Goal: Task Accomplishment & Management: Use online tool/utility

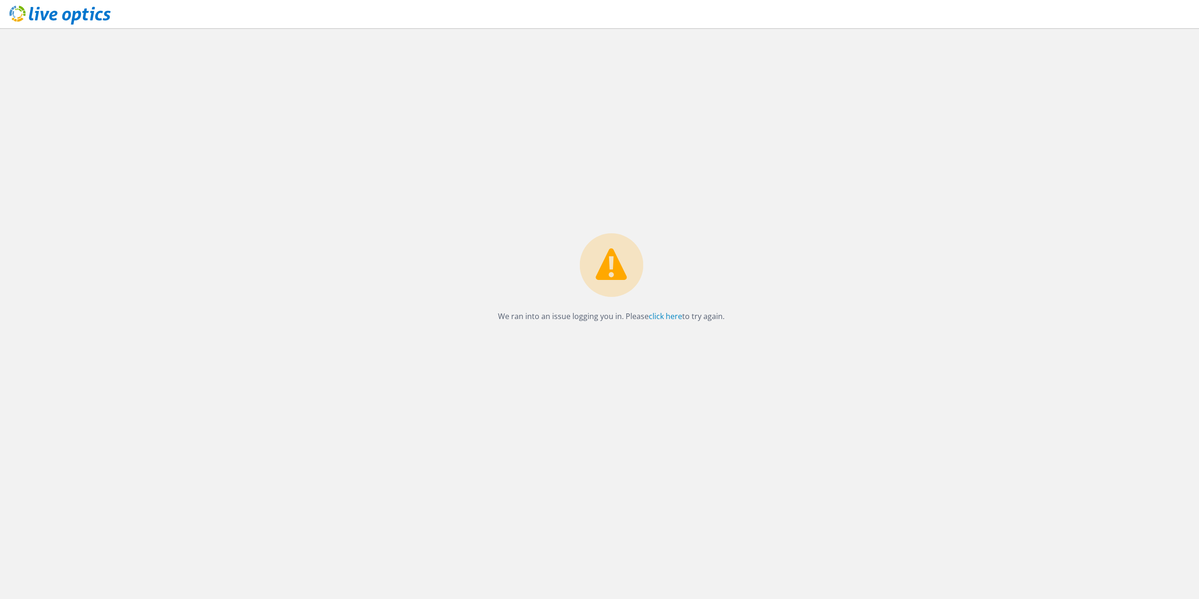
click at [117, 72] on div "We ran into an issue logging you in. Please click here to try again." at bounding box center [611, 313] width 1175 height 570
click at [669, 315] on link "click here" at bounding box center [665, 316] width 33 height 10
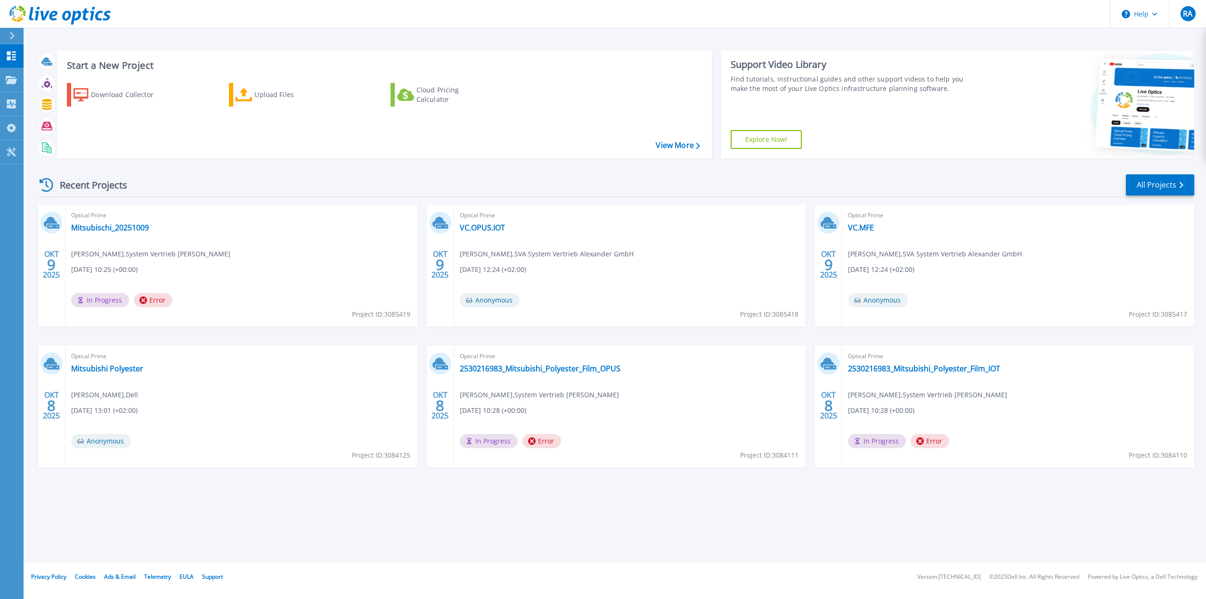
click at [153, 299] on span "Error" at bounding box center [153, 300] width 39 height 14
click at [385, 315] on span "Project ID: 3085419" at bounding box center [381, 314] width 58 height 10
click at [47, 85] on icon at bounding box center [46, 83] width 11 height 11
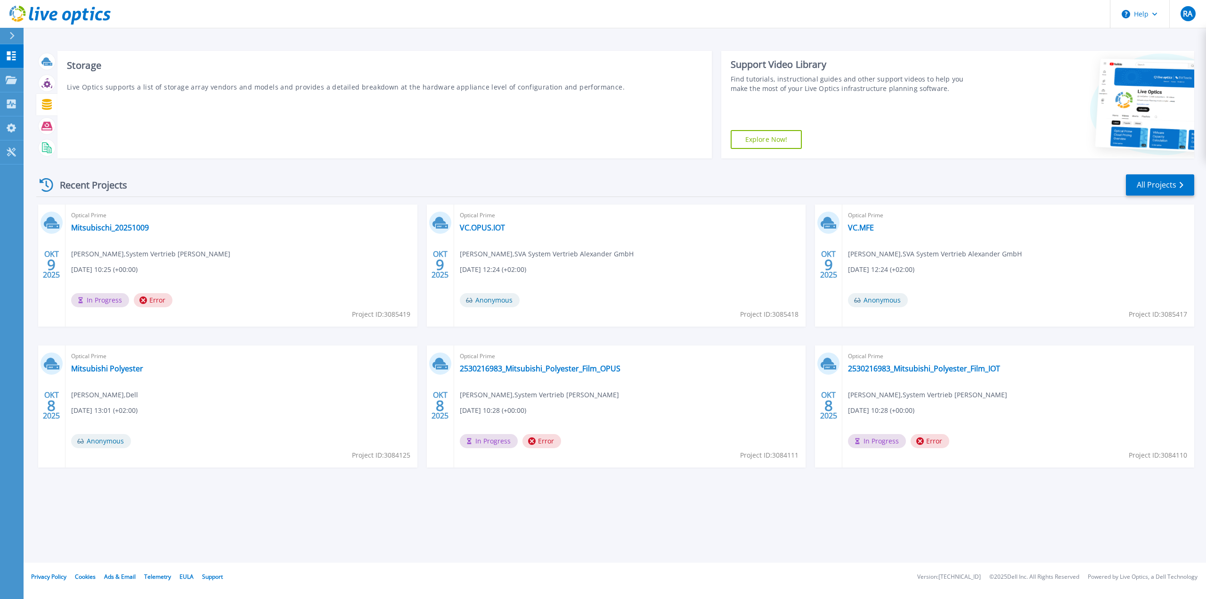
click at [42, 96] on div at bounding box center [46, 105] width 21 height 22
click at [38, 124] on p "My Profile" at bounding box center [39, 128] width 31 height 24
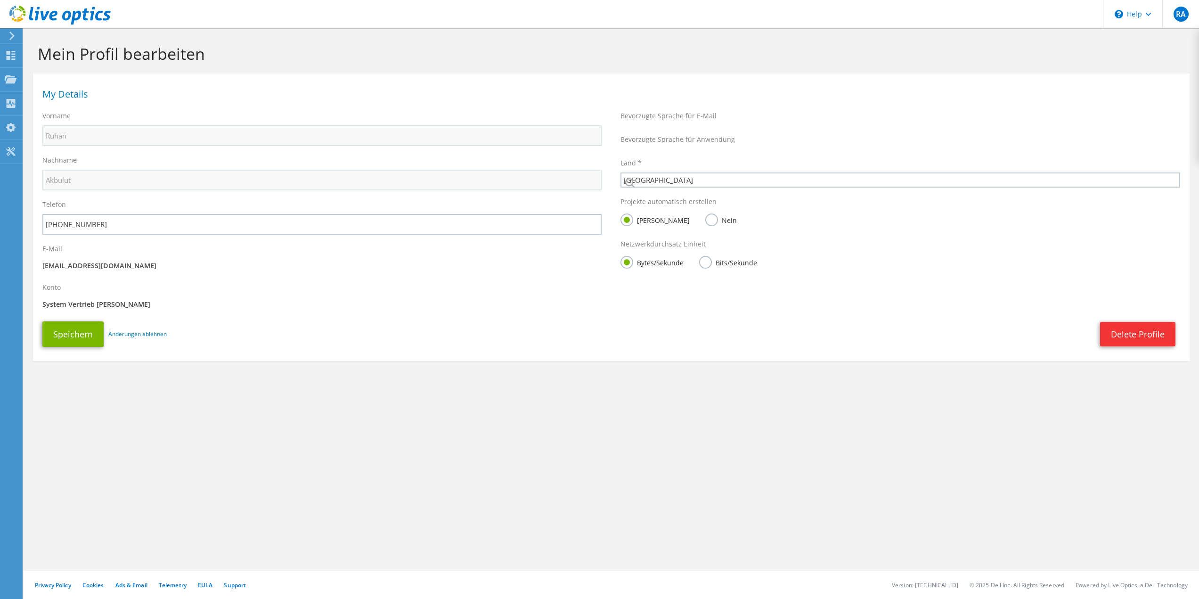
select select "56"
click at [10, 33] on icon at bounding box center [11, 36] width 7 height 8
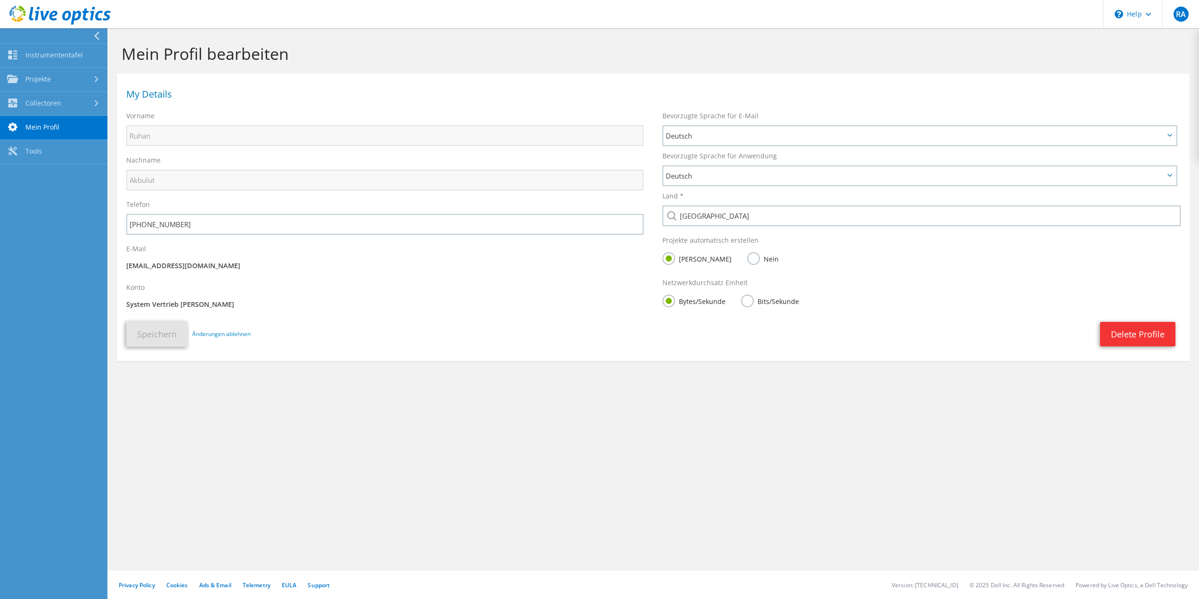
click at [49, 77] on link "Projekte" at bounding box center [53, 80] width 107 height 24
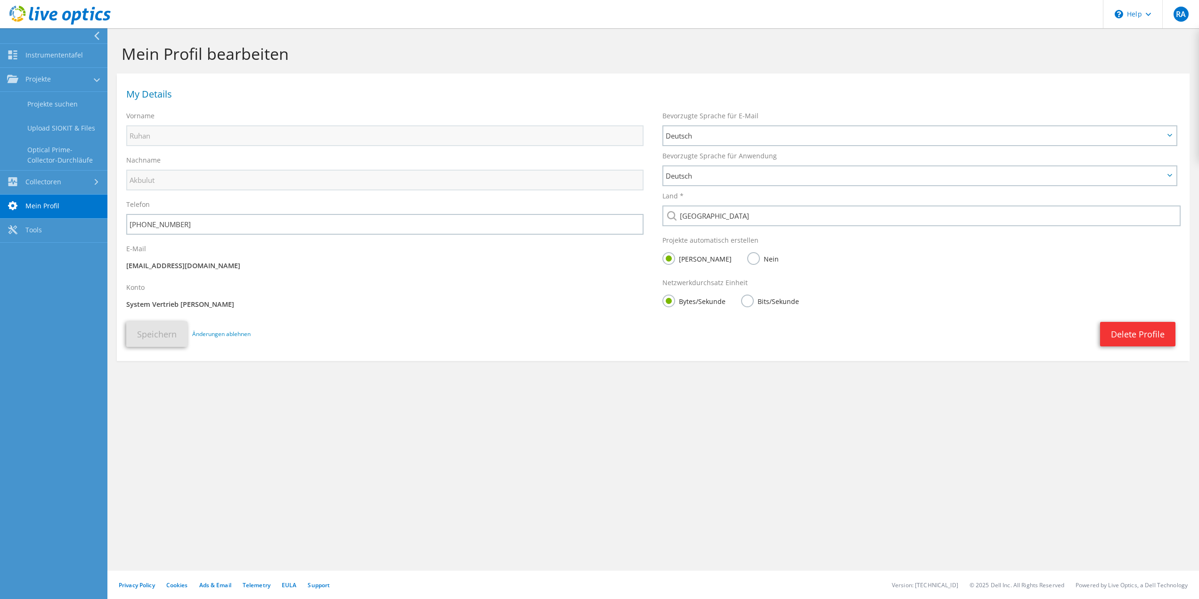
click at [74, 130] on link "Upload SIOKIT & Files" at bounding box center [53, 128] width 107 height 24
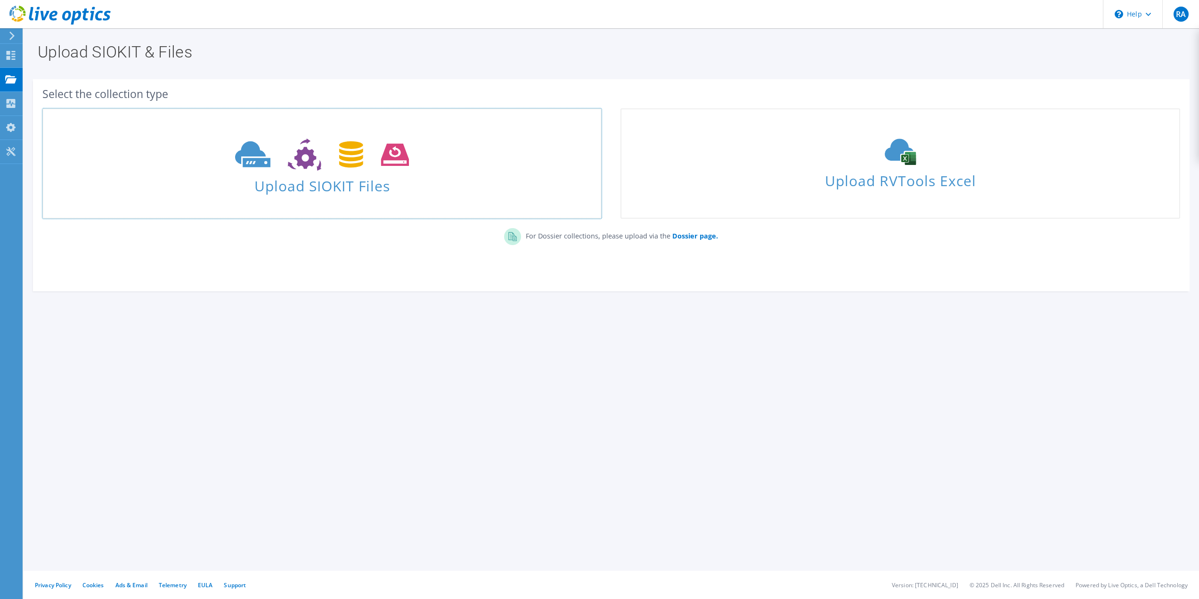
click at [402, 187] on span "Upload SIOKIT Files" at bounding box center [321, 183] width 557 height 20
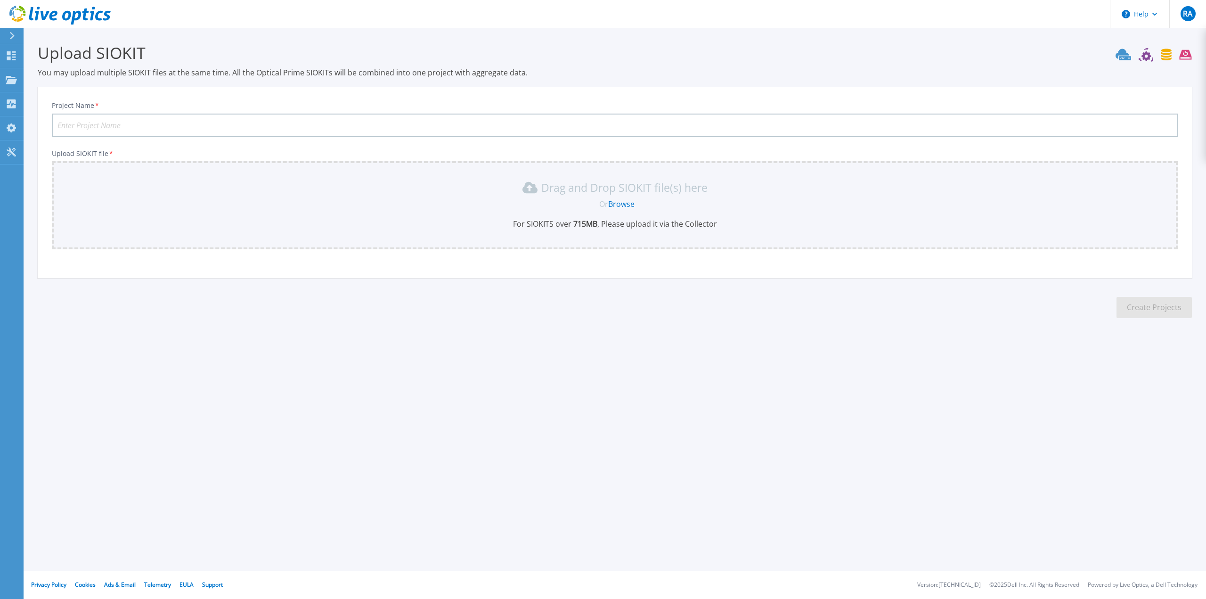
click at [261, 125] on input "Project Name *" at bounding box center [615, 126] width 1126 height 24
type input "Test2025109"
click at [614, 203] on link "Browse" at bounding box center [621, 204] width 26 height 10
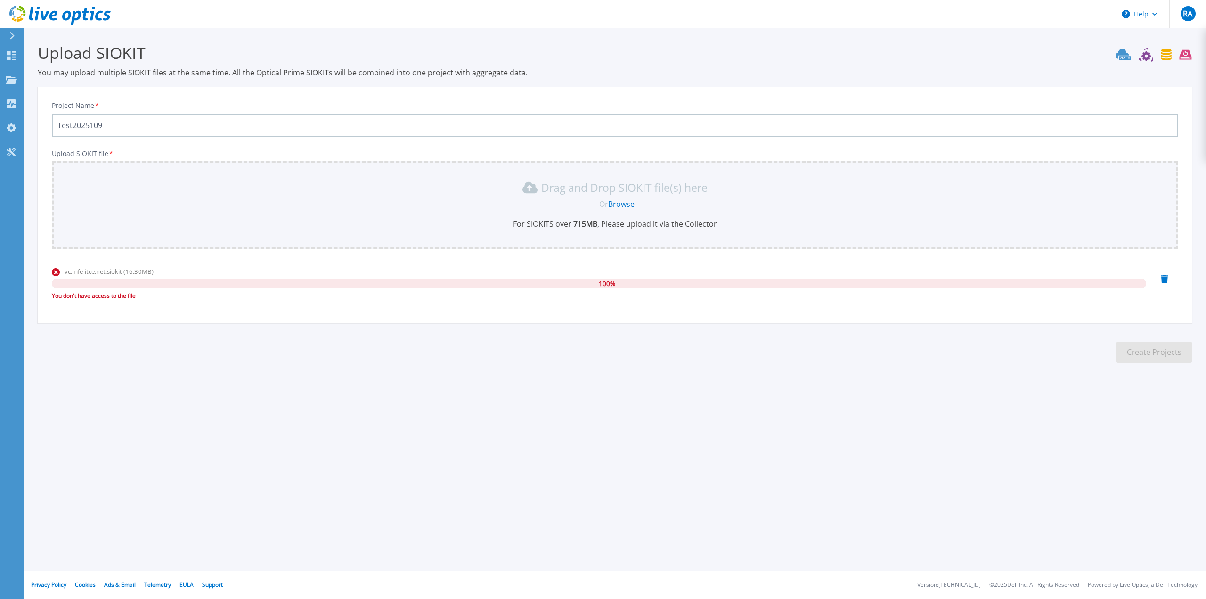
click at [1163, 277] on icon at bounding box center [1164, 279] width 8 height 8
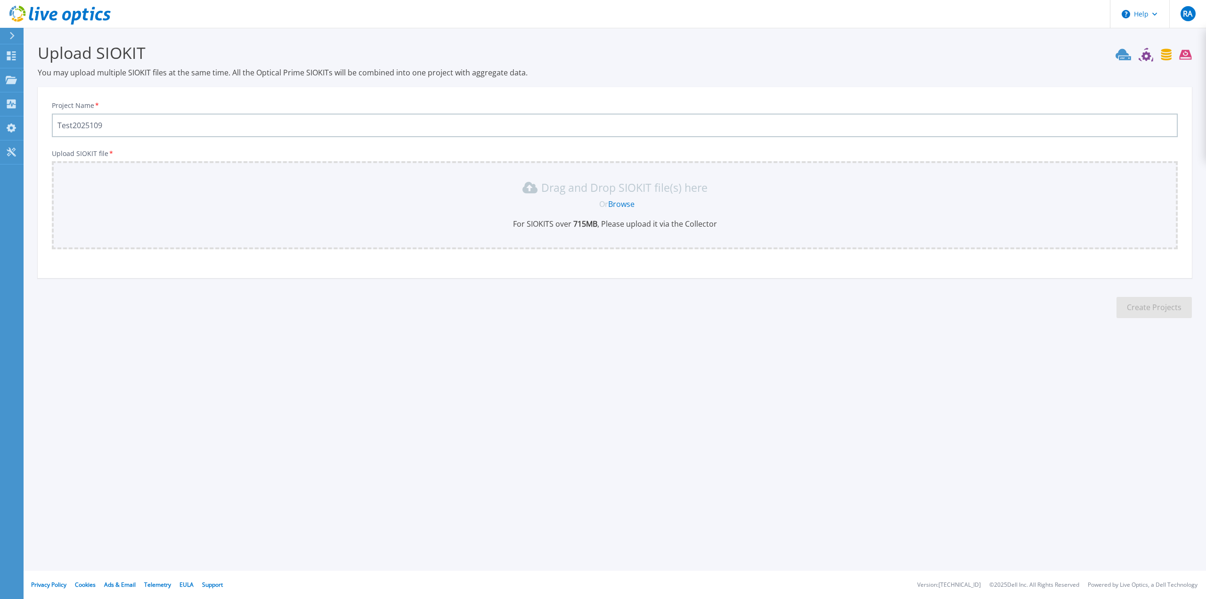
click at [616, 204] on link "Browse" at bounding box center [621, 204] width 26 height 10
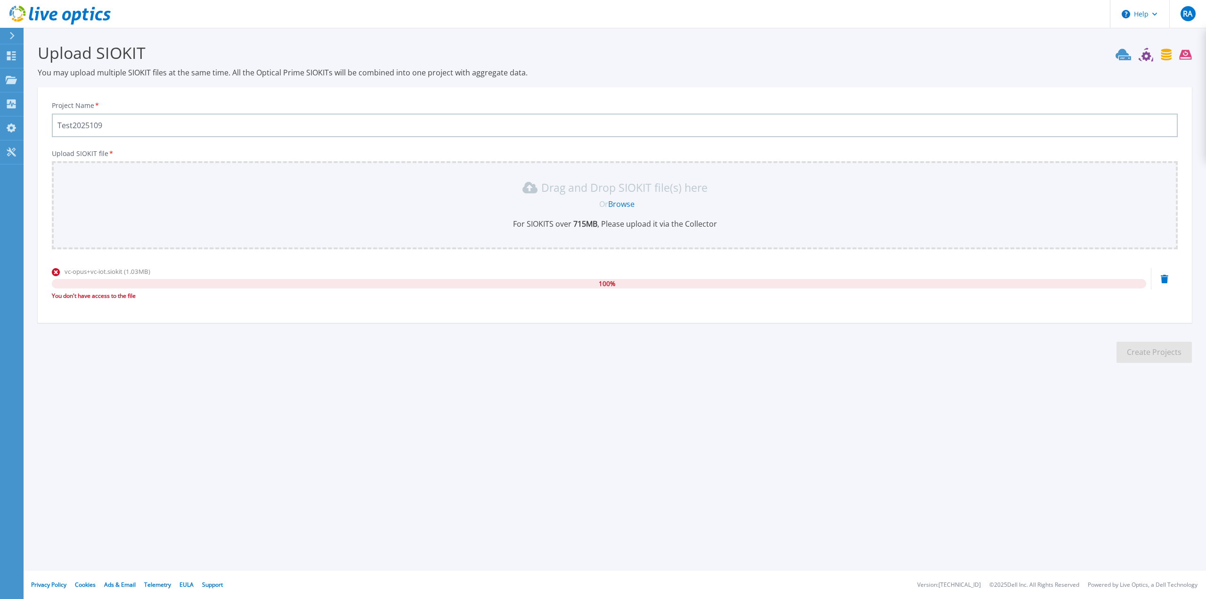
click at [1167, 278] on icon at bounding box center [1164, 279] width 8 height 8
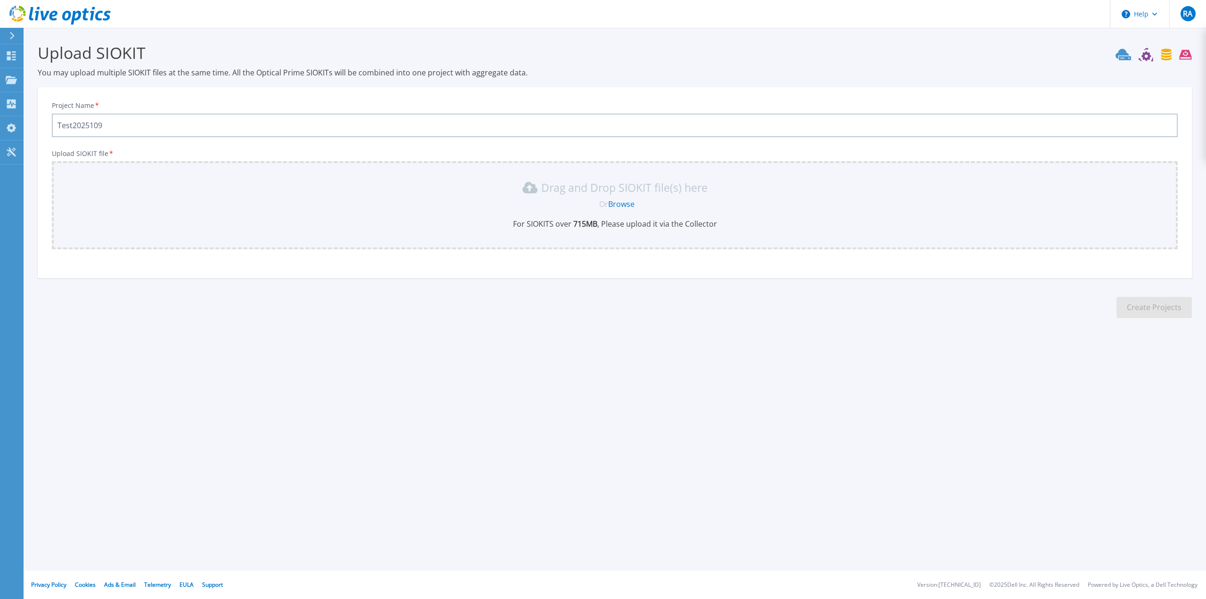
click at [1142, 57] on icon at bounding box center [1145, 55] width 9 height 9
click at [14, 105] on icon at bounding box center [11, 103] width 9 height 9
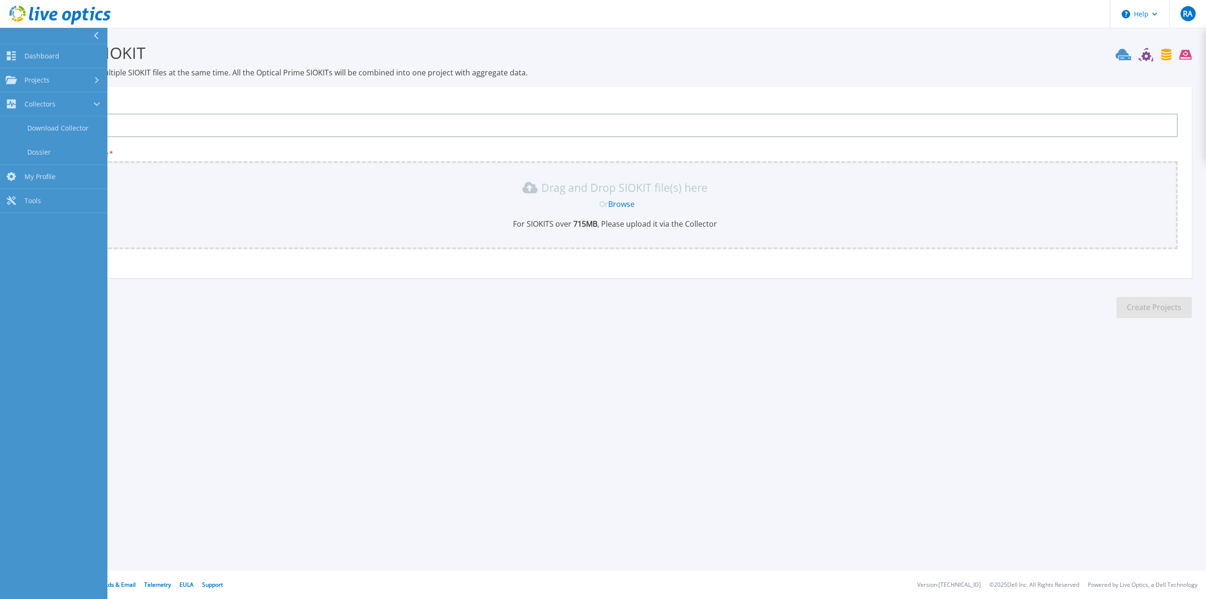
click at [42, 150] on link "Dossier" at bounding box center [53, 152] width 107 height 24
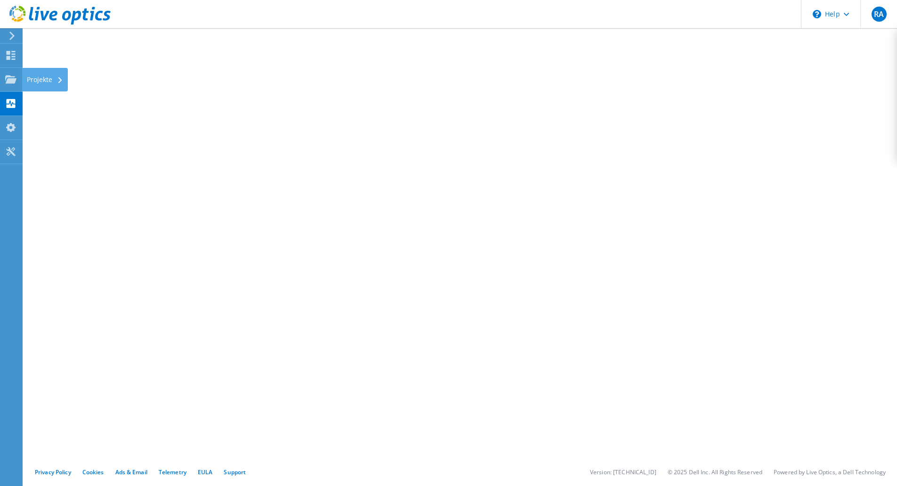
click at [12, 80] on use at bounding box center [10, 79] width 11 height 8
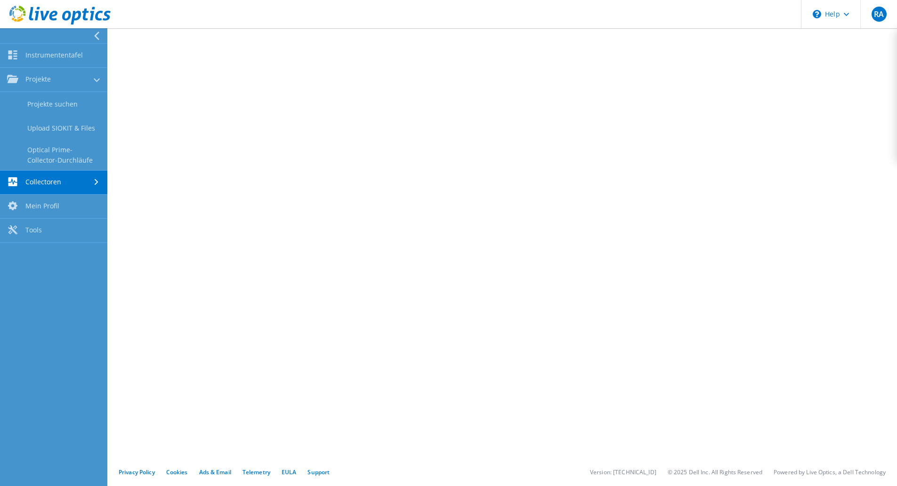
click at [58, 87] on link "Projekte" at bounding box center [53, 80] width 107 height 24
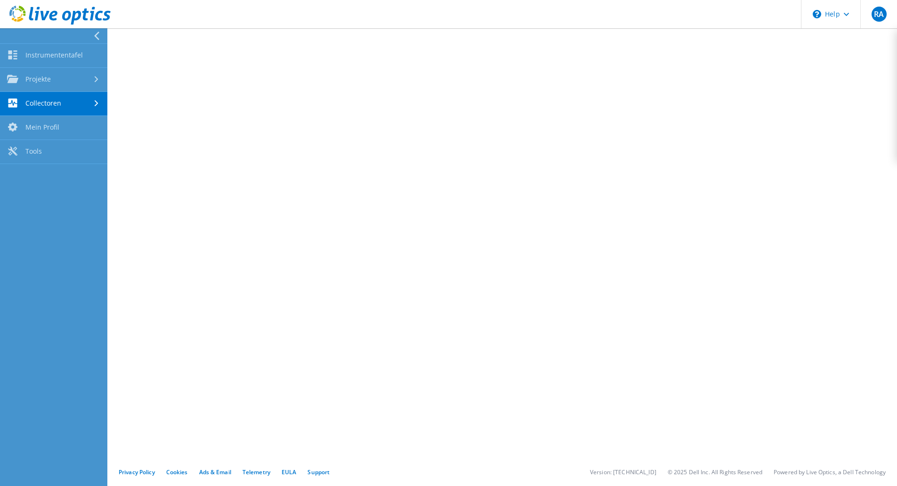
click at [65, 82] on link "Projekte" at bounding box center [53, 80] width 107 height 24
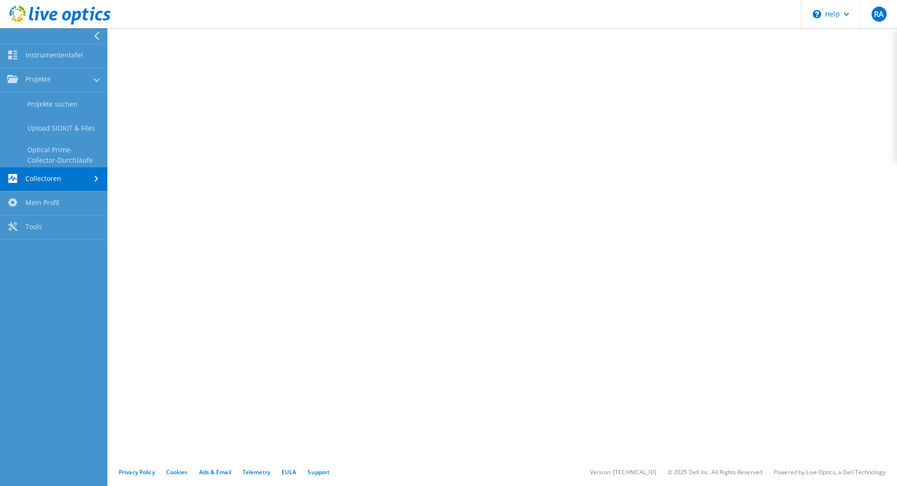
click at [65, 104] on link "Projekte suchen" at bounding box center [53, 104] width 107 height 24
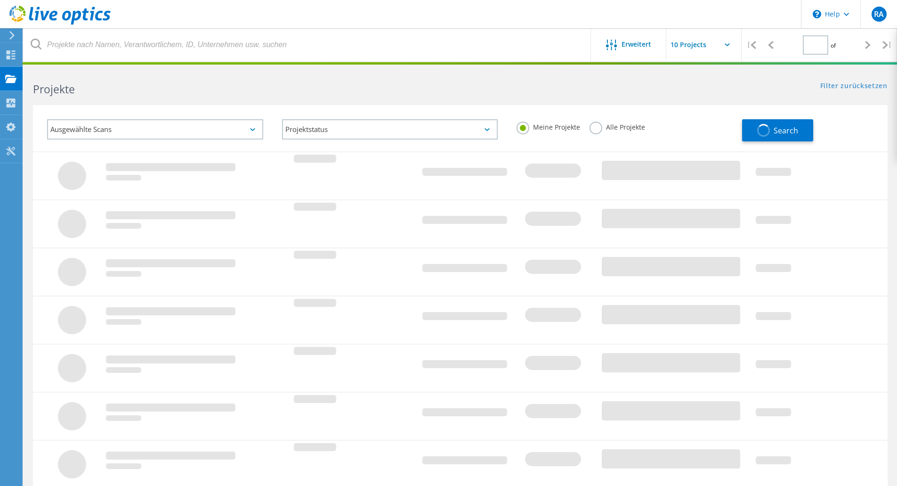
type input "1"
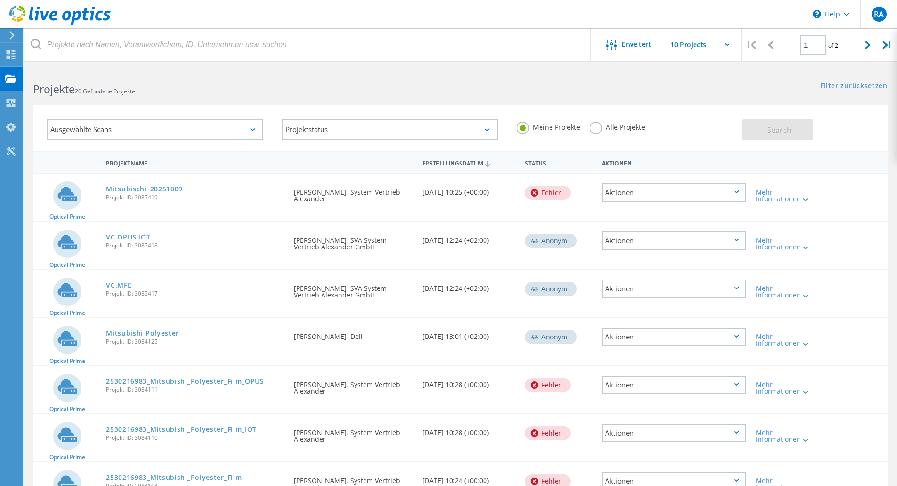
click at [127, 234] on link "VC.OPUS.IOT" at bounding box center [128, 237] width 45 height 7
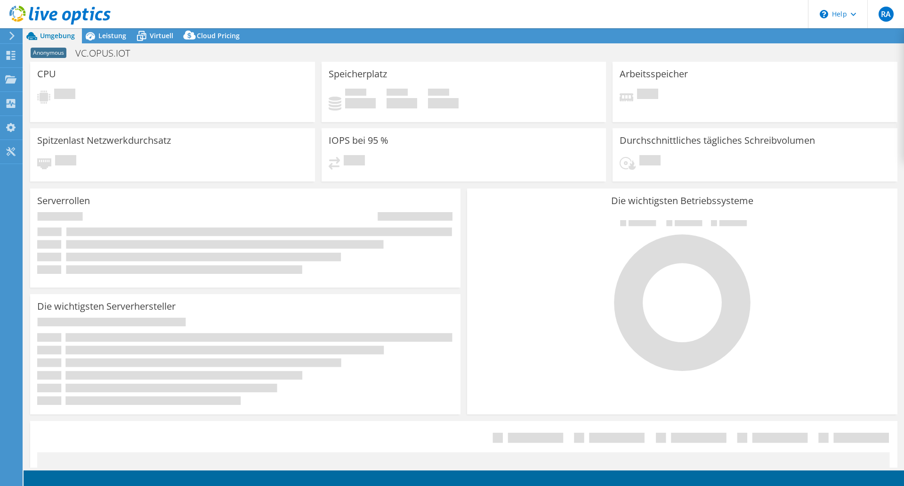
select select "USD"
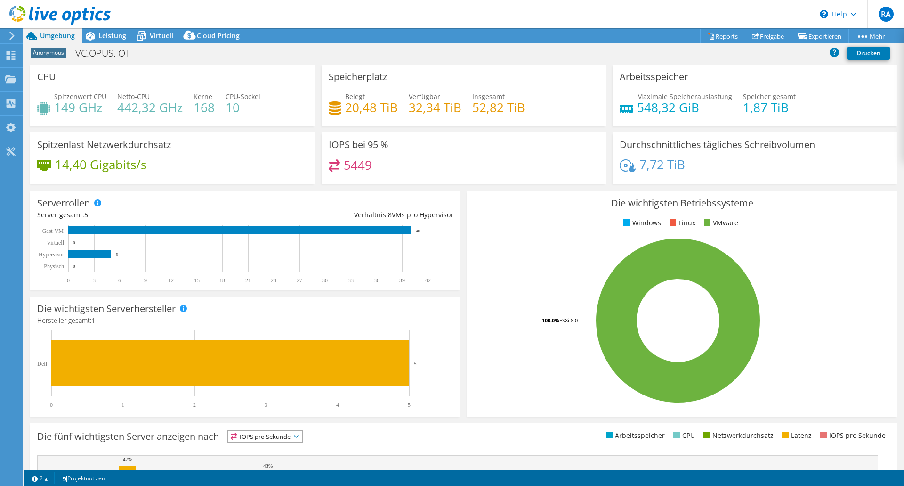
click at [118, 34] on span "Leistung" at bounding box center [112, 35] width 28 height 9
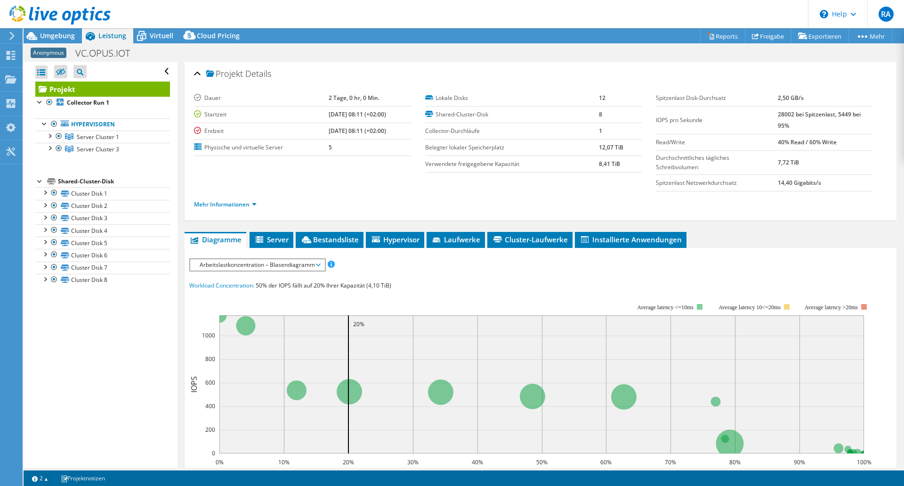
click at [67, 185] on div "Shared-Cluster-Disk" at bounding box center [114, 181] width 112 height 11
click at [76, 194] on link "Cluster Disk 1" at bounding box center [102, 193] width 135 height 12
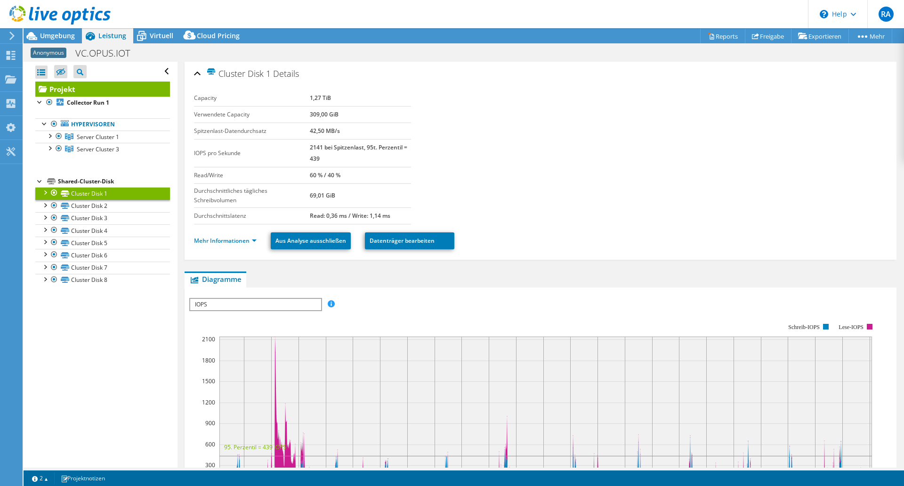
click at [148, 43] on icon at bounding box center [141, 36] width 16 height 16
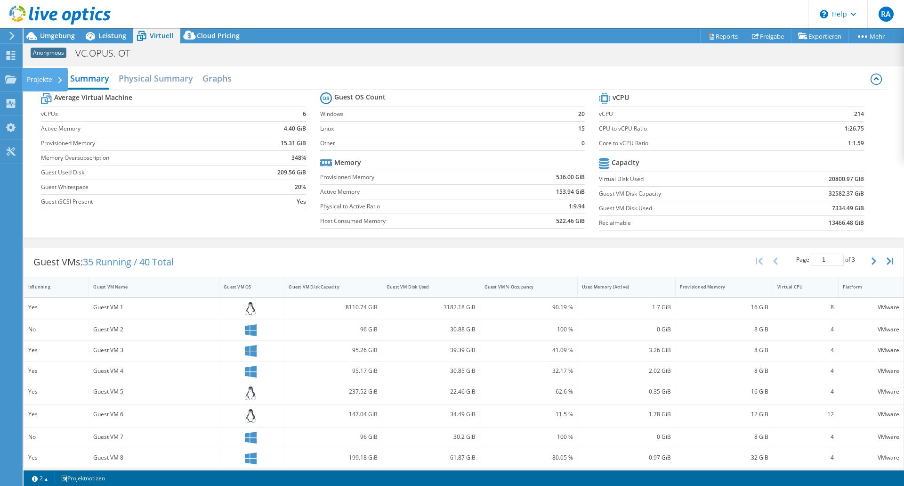
click at [13, 81] on use at bounding box center [10, 79] width 11 height 8
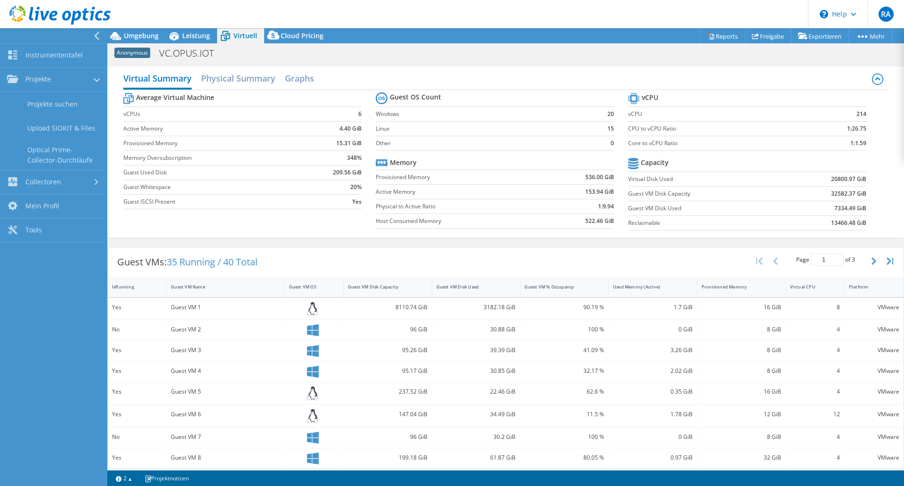
drag, startPoint x: 319, startPoint y: 241, endPoint x: 425, endPoint y: 219, distance: 107.7
click at [319, 241] on div "Virtual Summary Physical Summary Graphs Average Virtual Machine vCPUs 6 Active …" at bounding box center [505, 152] width 797 height 180
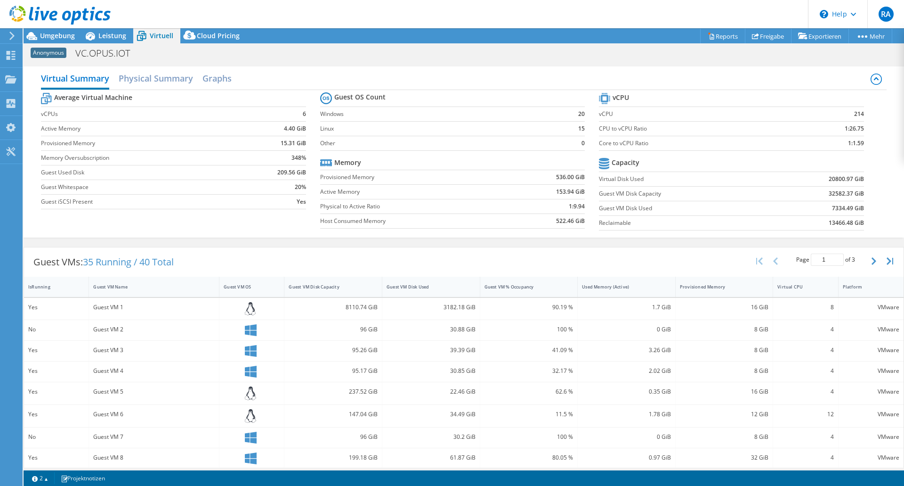
click at [805, 64] on div "Virtual Summary Physical Summary Graphs Average Virtual Machine vCPUs 6 Active …" at bounding box center [464, 152] width 881 height 180
click at [456, 57] on div "Anonymous VC.OPUS.IOT Drucken" at bounding box center [464, 52] width 881 height 17
click at [13, 79] on use at bounding box center [10, 79] width 11 height 8
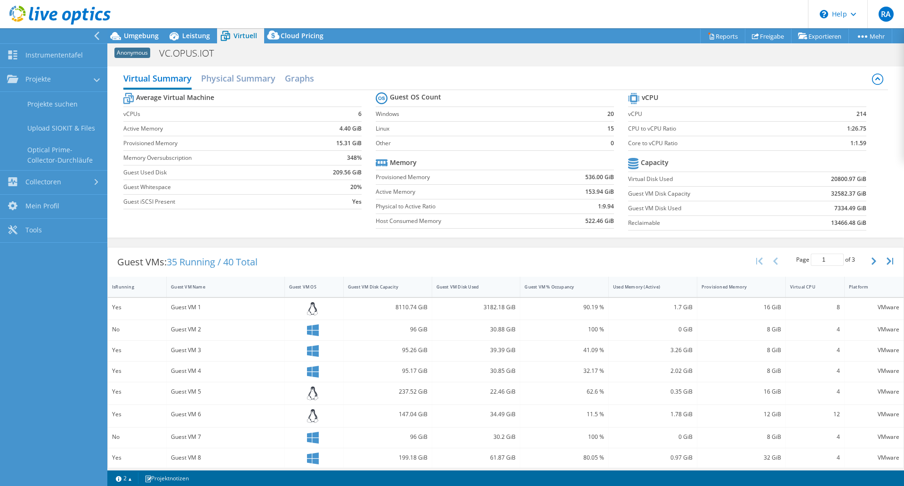
click at [63, 57] on link "Instrumententafel" at bounding box center [53, 56] width 107 height 24
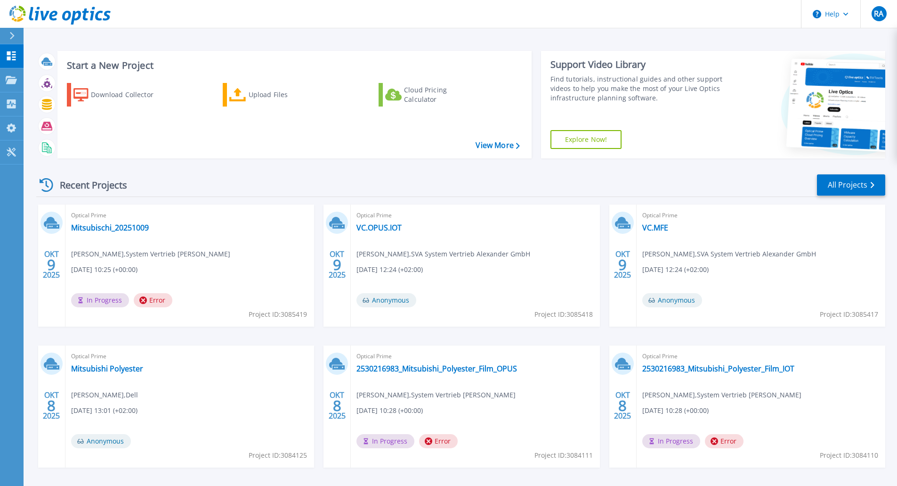
click at [12, 33] on icon at bounding box center [12, 36] width 5 height 8
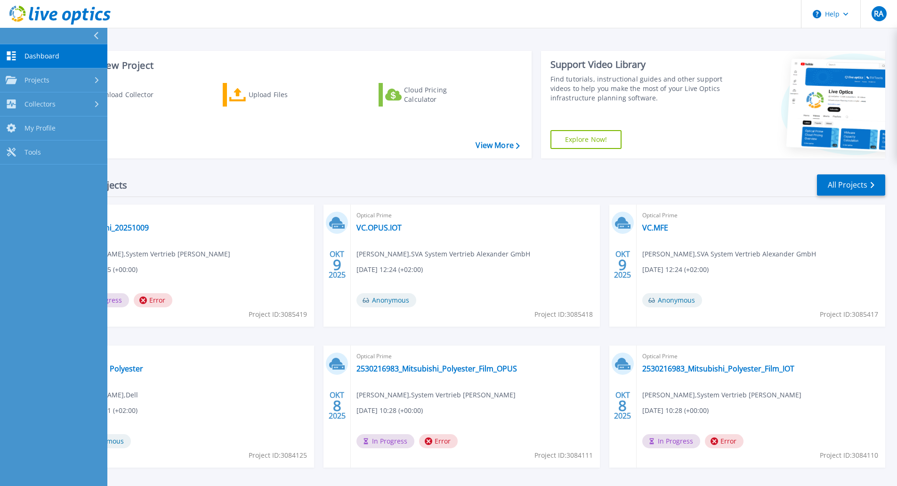
click at [57, 55] on span "Dashboard" at bounding box center [41, 56] width 35 height 8
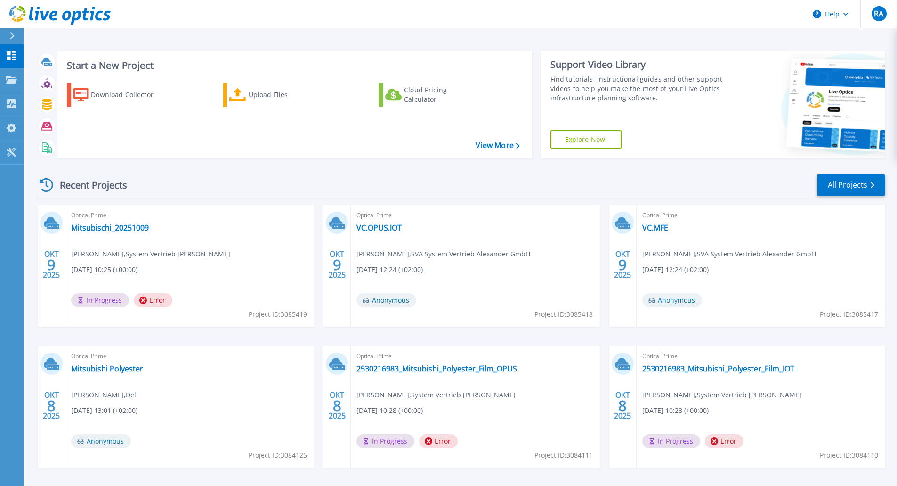
click at [259, 102] on div "Upload Files" at bounding box center [286, 94] width 75 height 19
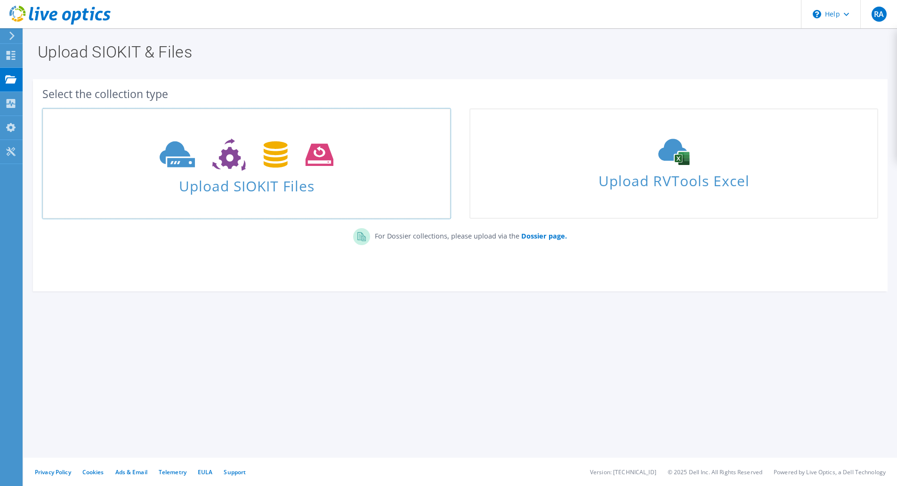
click at [291, 166] on icon at bounding box center [247, 154] width 174 height 32
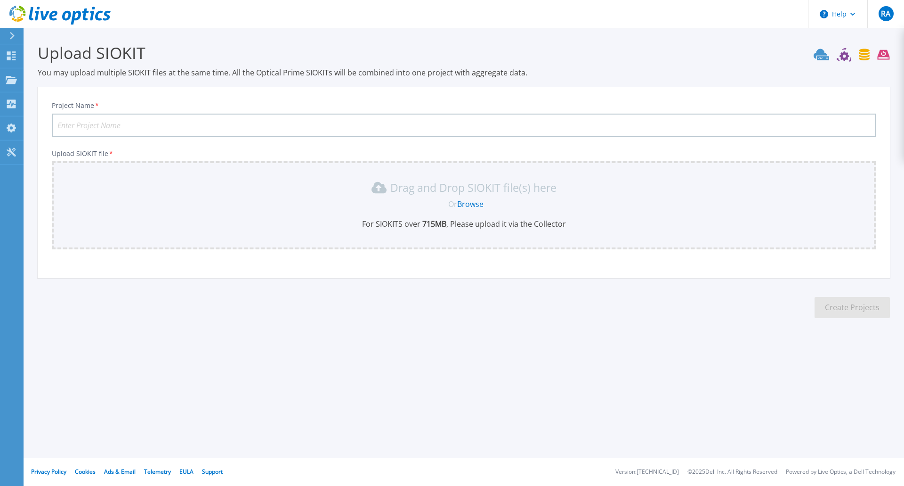
click at [472, 199] on link "Browse" at bounding box center [470, 204] width 26 height 10
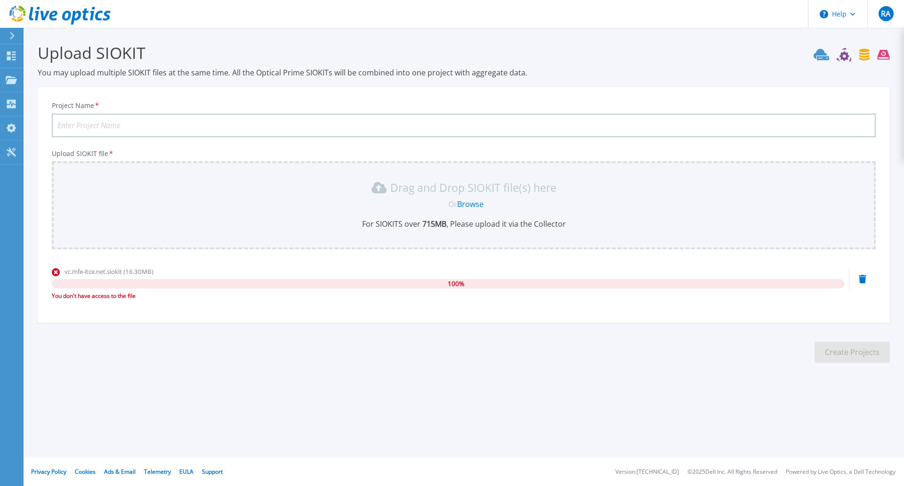
click at [472, 205] on link "Browse" at bounding box center [470, 204] width 26 height 10
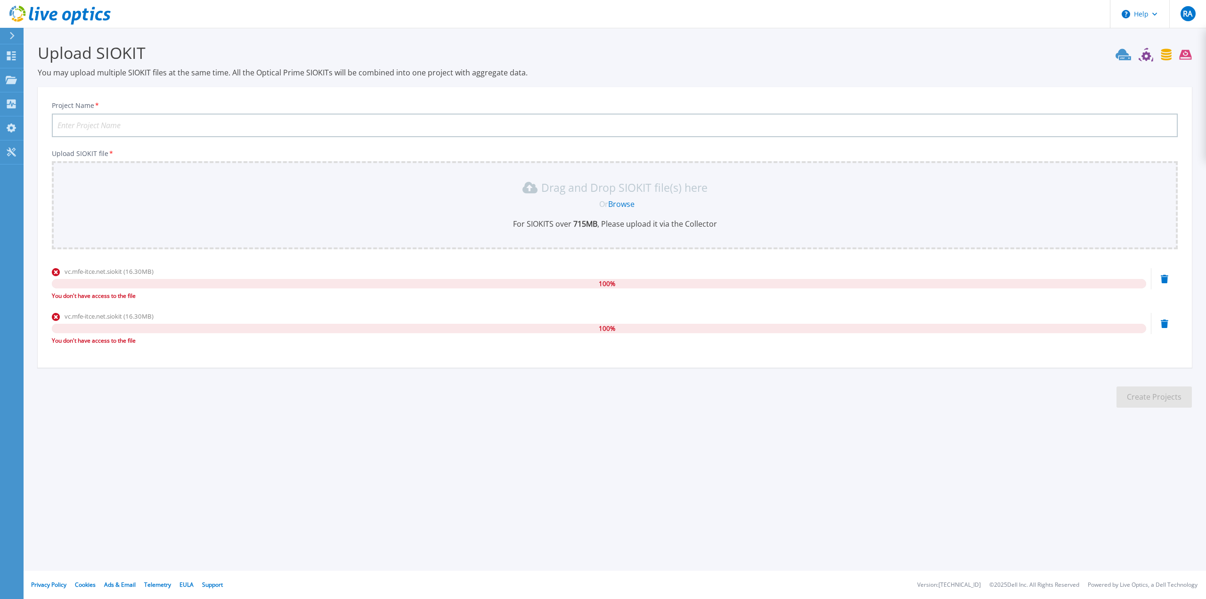
click at [336, 466] on div "Help RA Endbenutzer [PERSON_NAME] [PERSON_NAME][EMAIL_ADDRESS][DOMAIN_NAME] Sys…" at bounding box center [603, 299] width 1206 height 599
click at [612, 405] on section "Upload SIOKIT You may upload multiple SIOKIT files at the same time. All the Op…" at bounding box center [615, 228] width 1182 height 401
